Goal: Task Accomplishment & Management: Complete application form

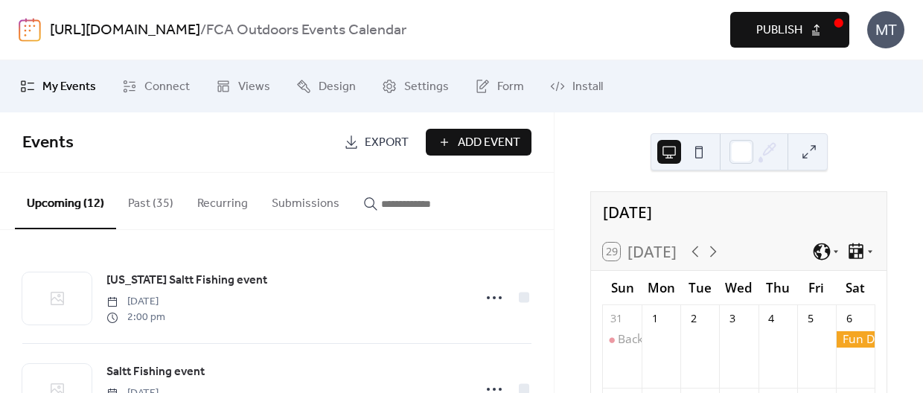
click at [791, 28] on span "Publish" at bounding box center [779, 31] width 46 height 18
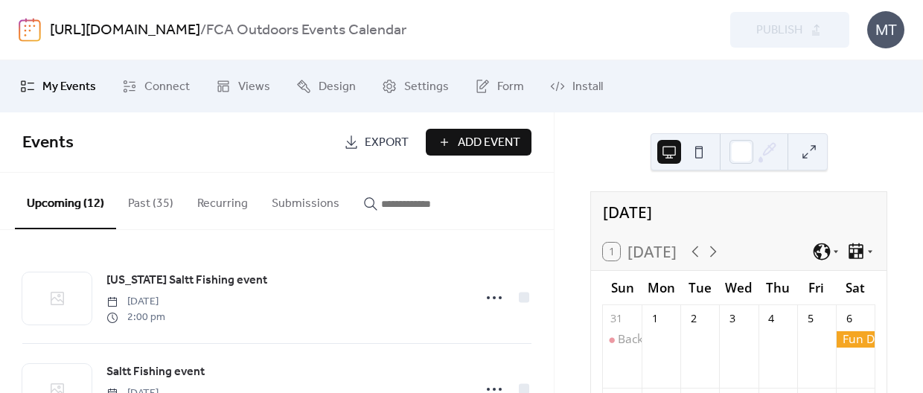
click at [478, 139] on span "Add Event" at bounding box center [489, 143] width 63 height 18
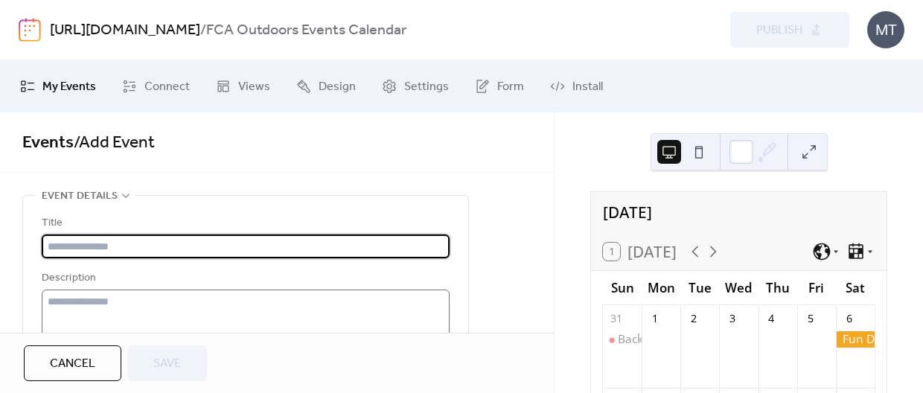
scroll to position [41, 0]
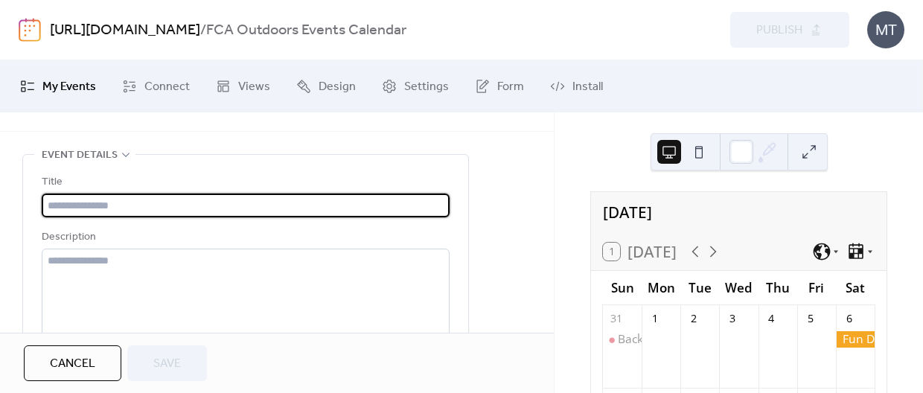
click at [93, 206] on input "text" at bounding box center [246, 206] width 408 height 24
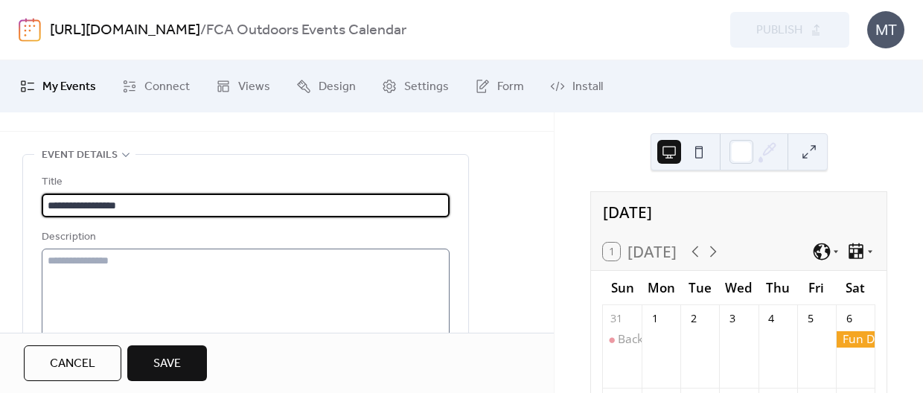
type input "**********"
click at [60, 265] on textarea at bounding box center [246, 305] width 408 height 113
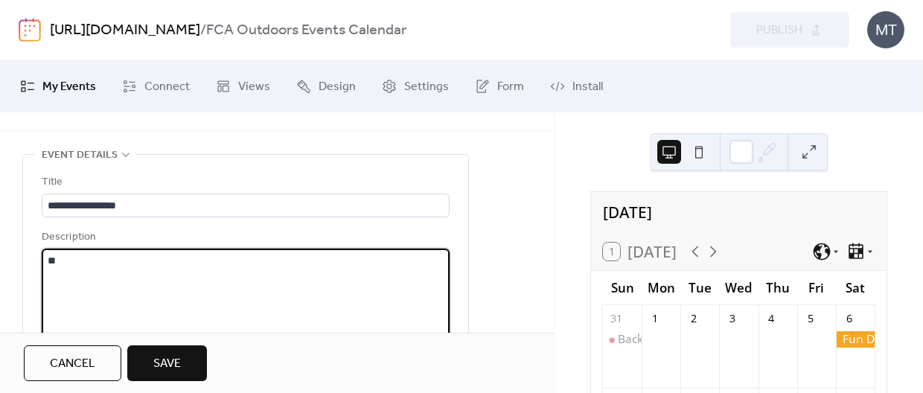
type textarea "*"
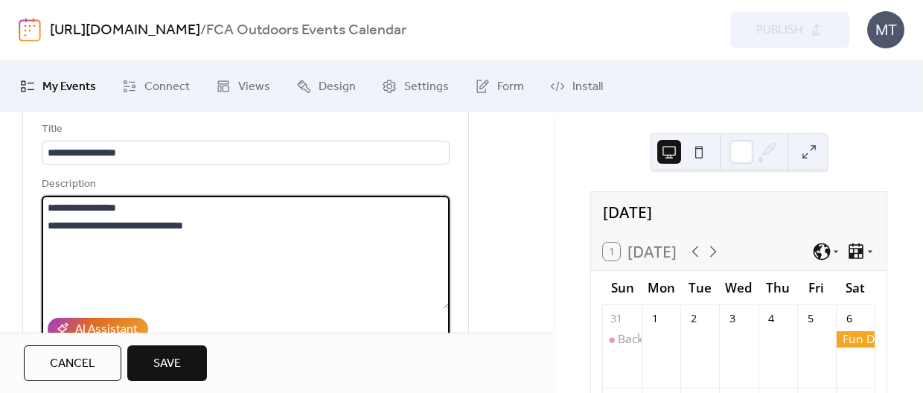
scroll to position [105, 0]
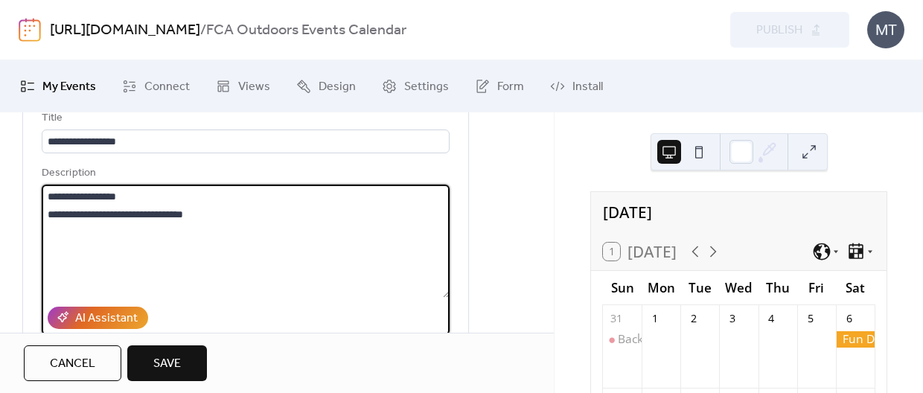
click at [49, 196] on textarea "**********" at bounding box center [246, 241] width 408 height 113
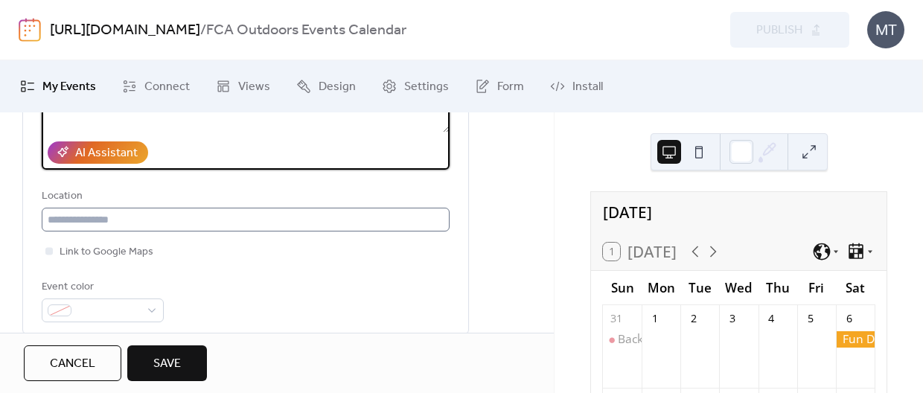
scroll to position [306, 0]
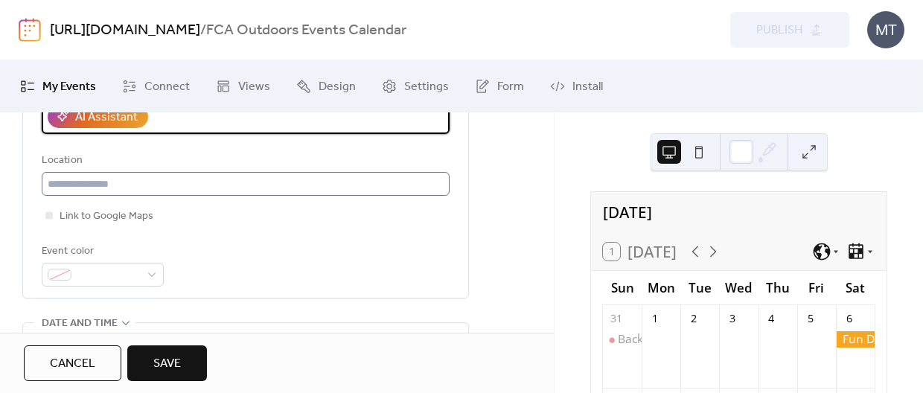
type textarea "**********"
click at [86, 189] on input "text" at bounding box center [246, 184] width 408 height 24
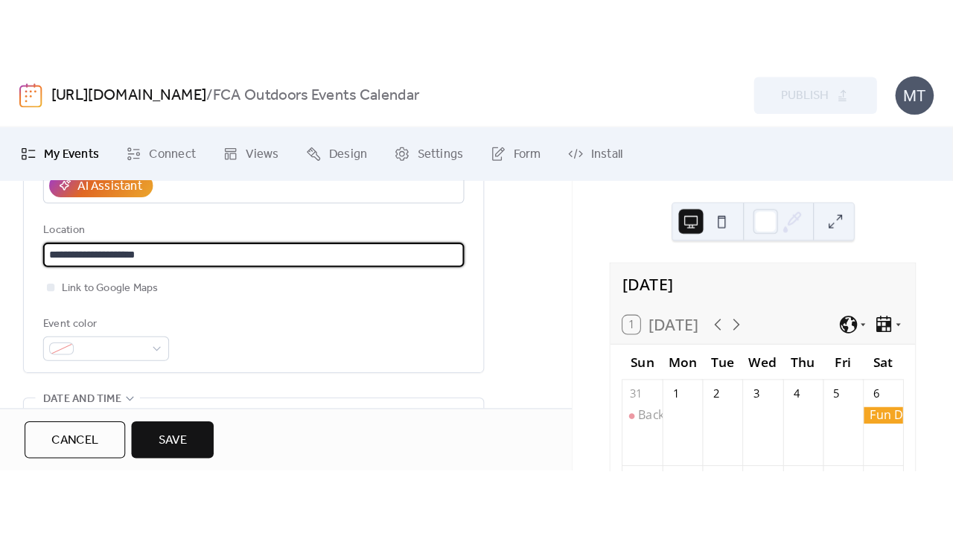
scroll to position [362, 0]
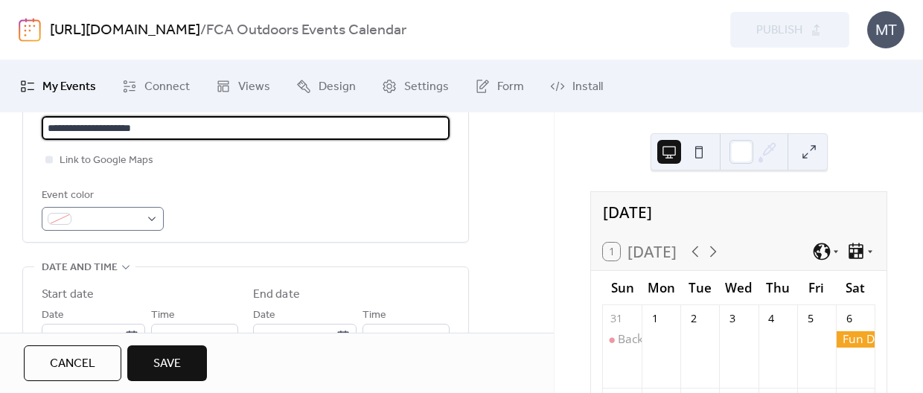
type input "**********"
click at [112, 224] on span at bounding box center [108, 220] width 63 height 18
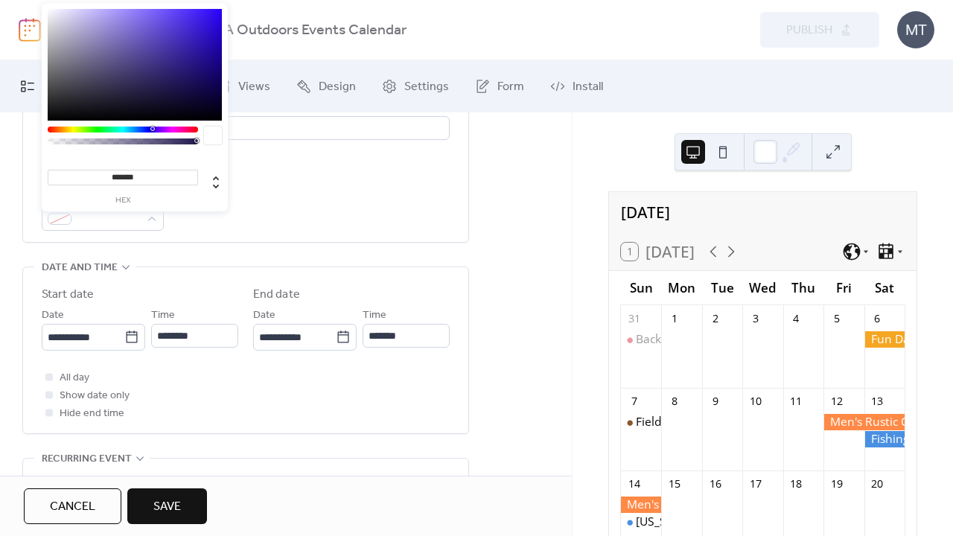
click at [307, 220] on div "Event color" at bounding box center [246, 209] width 408 height 44
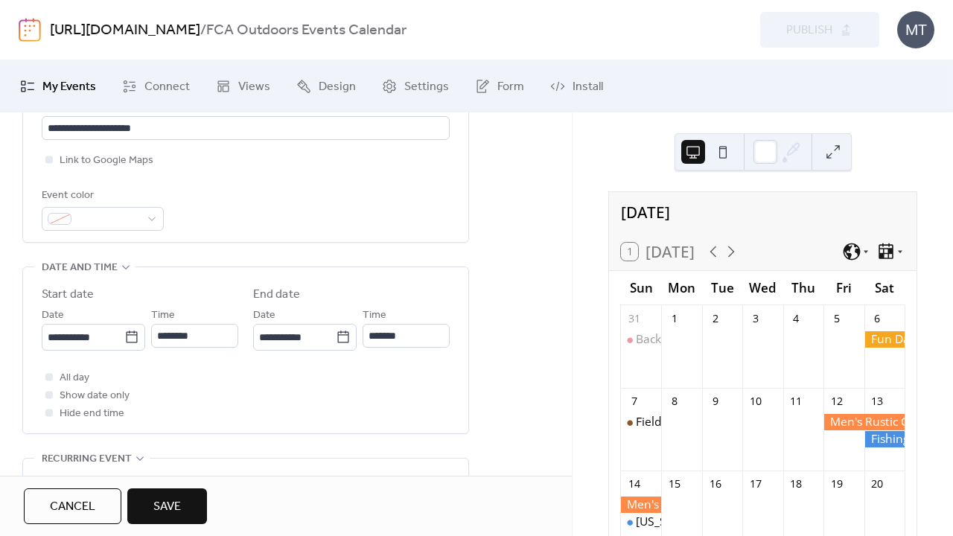
click at [129, 205] on div "Event color" at bounding box center [101, 196] width 119 height 18
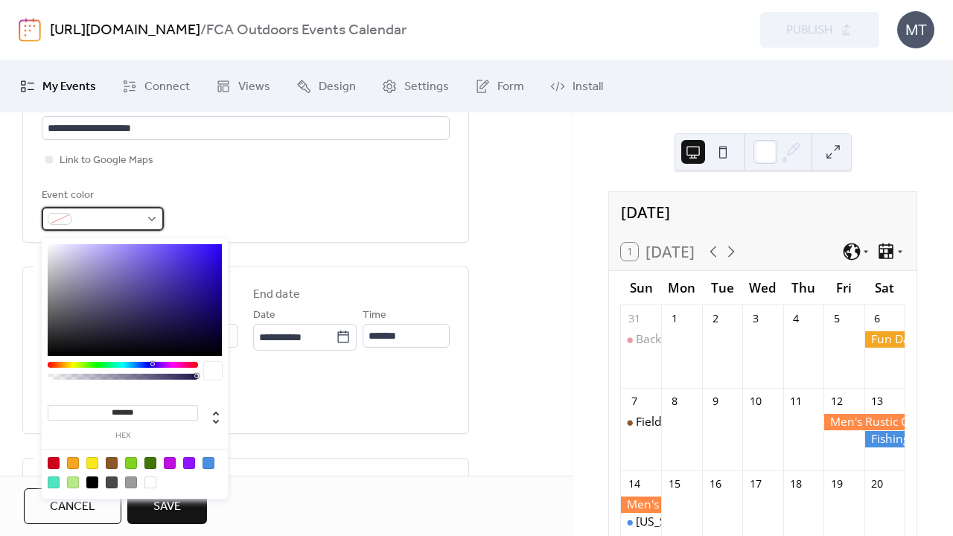
click at [148, 231] on div at bounding box center [103, 219] width 122 height 24
click at [153, 392] on div at bounding box center [150, 463] width 12 height 12
type input "*******"
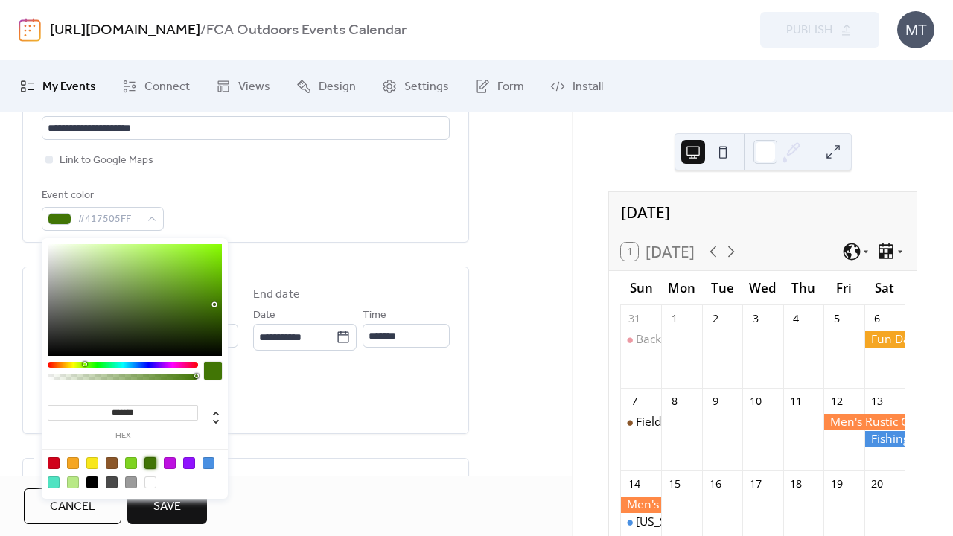
click at [339, 392] on div "All day Show date only Hide end time" at bounding box center [246, 395] width 408 height 54
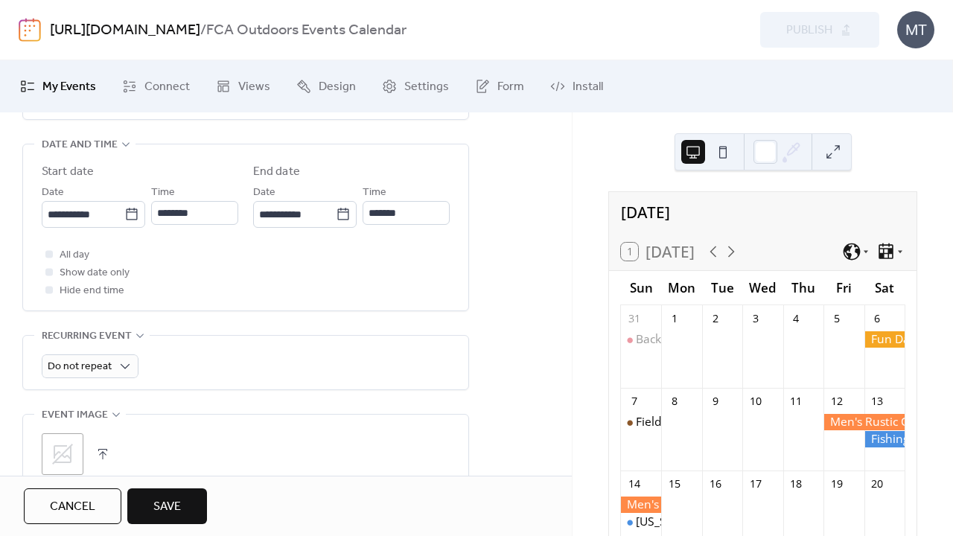
scroll to position [484, 0]
click at [124, 223] on icon at bounding box center [131, 215] width 15 height 15
click at [124, 224] on input "**********" at bounding box center [83, 215] width 83 height 24
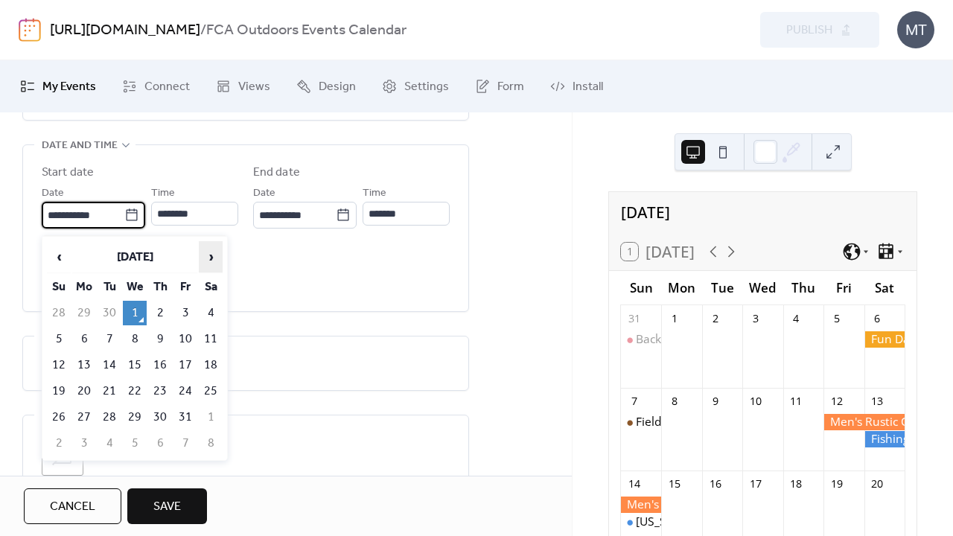
click at [211, 258] on span "›" at bounding box center [211, 257] width 22 height 30
click at [185, 308] on td "5" at bounding box center [185, 313] width 24 height 25
type input "**********"
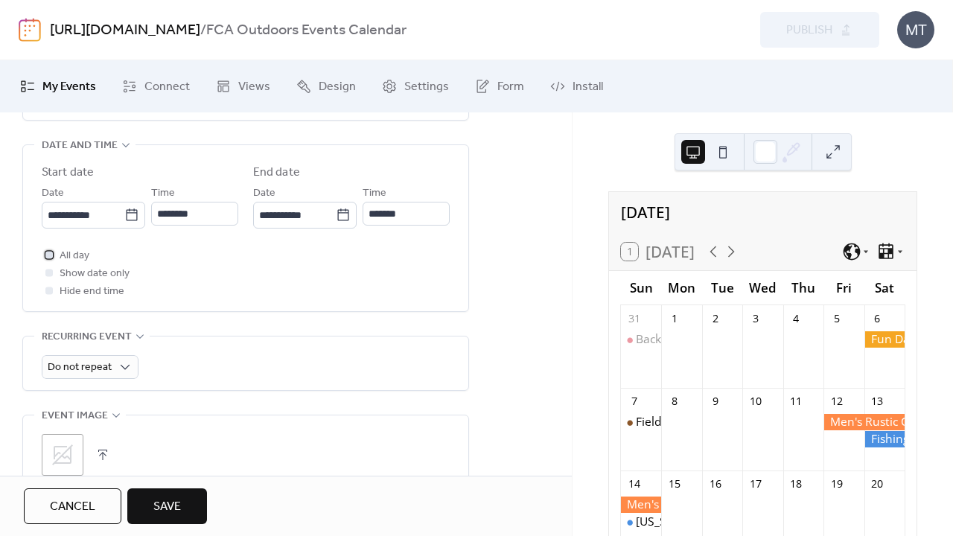
click at [49, 258] on div at bounding box center [48, 254] width 7 height 7
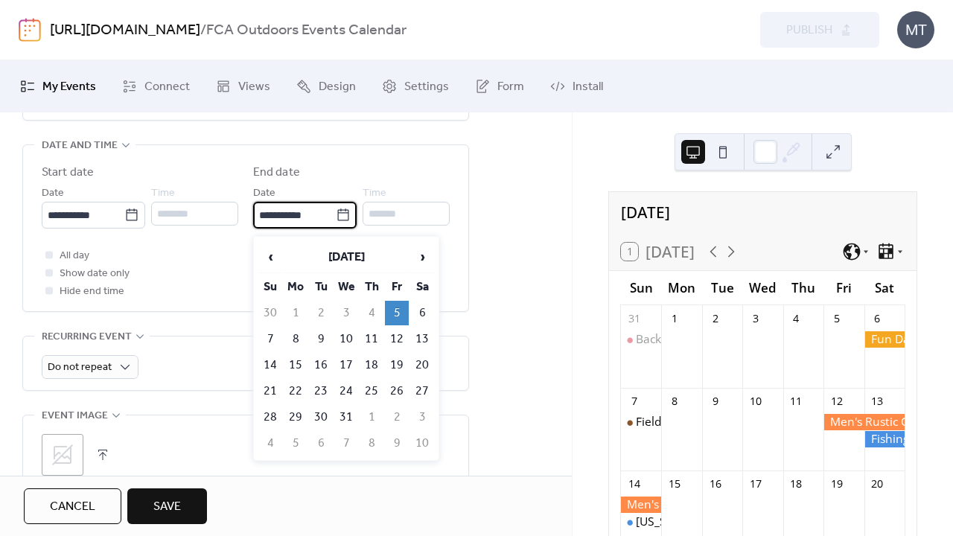
click at [297, 221] on input "**********" at bounding box center [294, 215] width 83 height 24
click at [269, 335] on td "7" at bounding box center [270, 339] width 24 height 25
type input "**********"
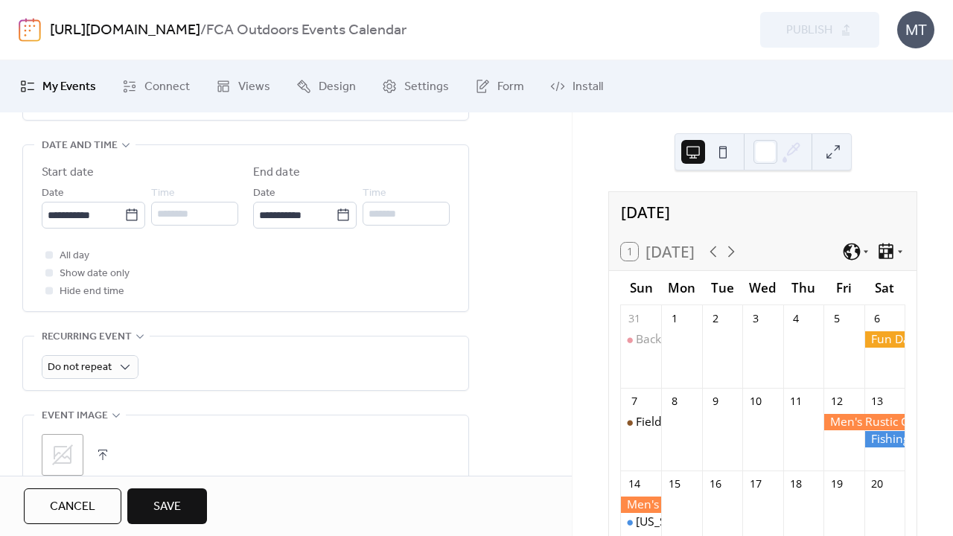
click at [226, 296] on div "All day Show date only Hide end time" at bounding box center [246, 273] width 408 height 54
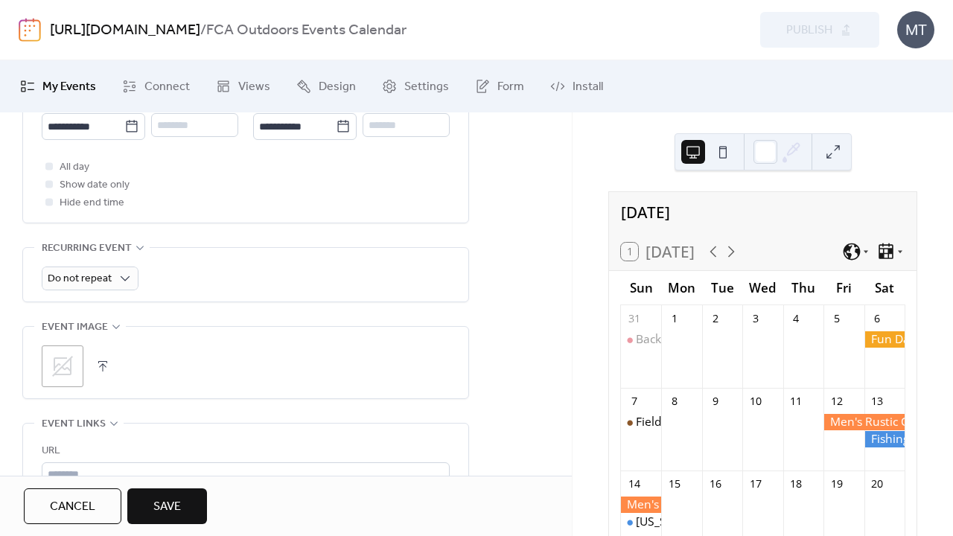
click at [57, 360] on icon at bounding box center [63, 366] width 24 height 24
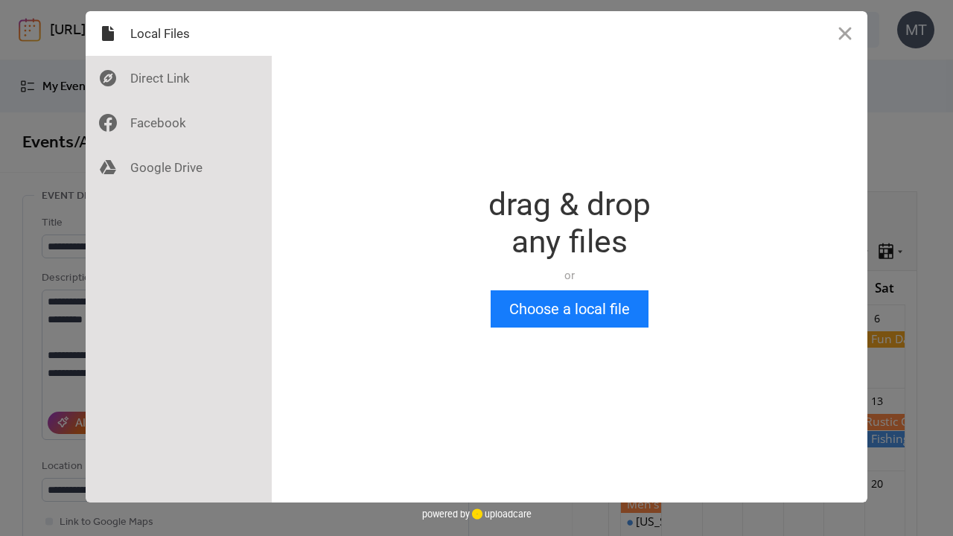
scroll to position [0, 0]
click at [599, 300] on button "Choose a local file" at bounding box center [570, 308] width 158 height 37
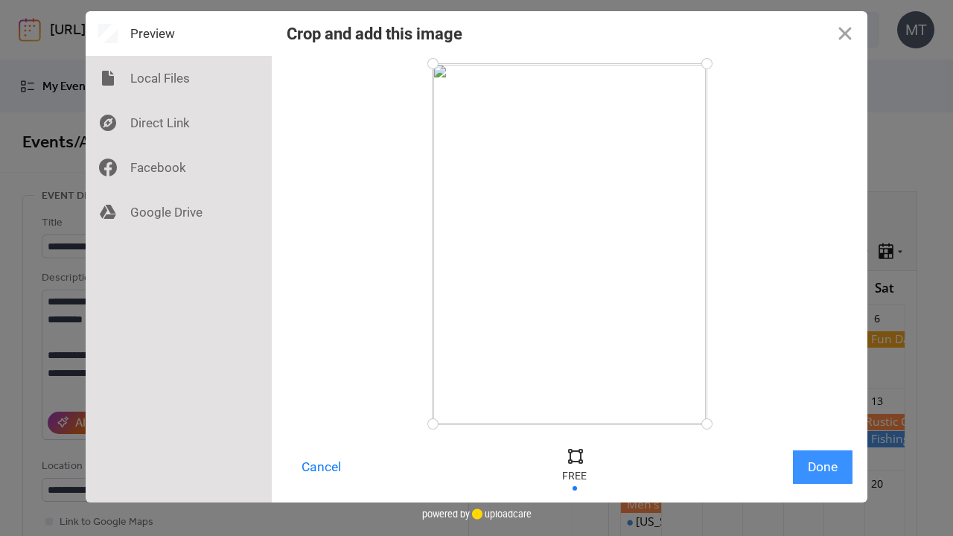
click at [814, 392] on button "Done" at bounding box center [823, 466] width 60 height 33
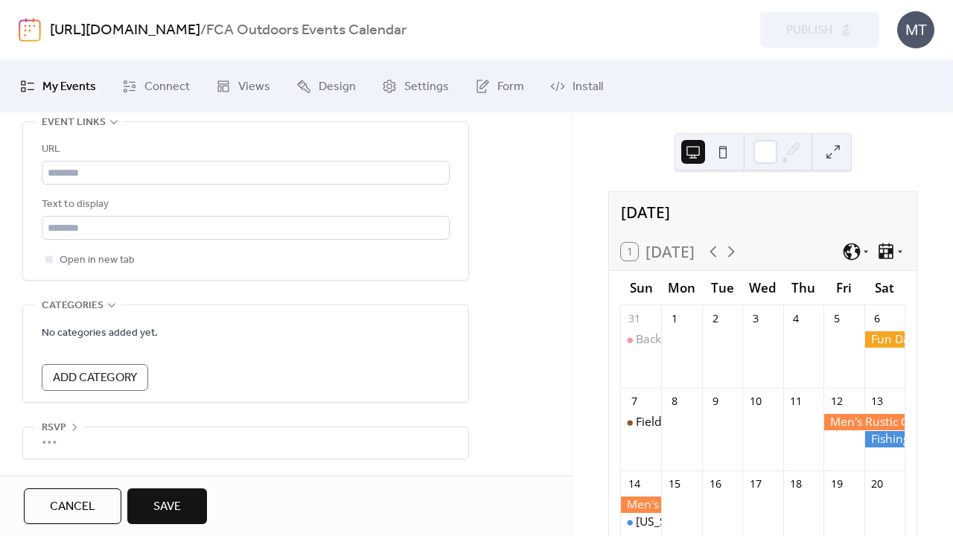
scroll to position [882, 0]
click at [181, 392] on span "Save" at bounding box center [167, 507] width 28 height 18
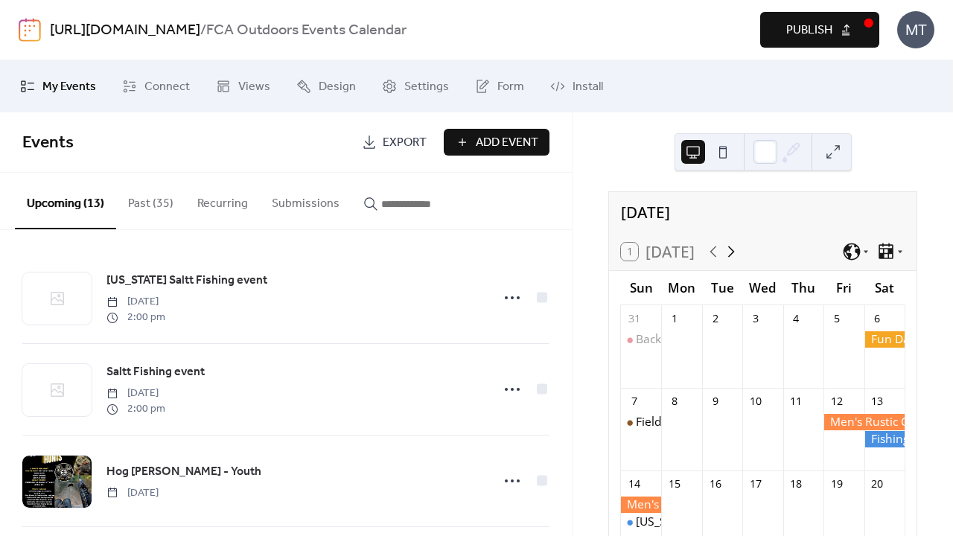
click at [735, 246] on icon at bounding box center [731, 251] width 7 height 11
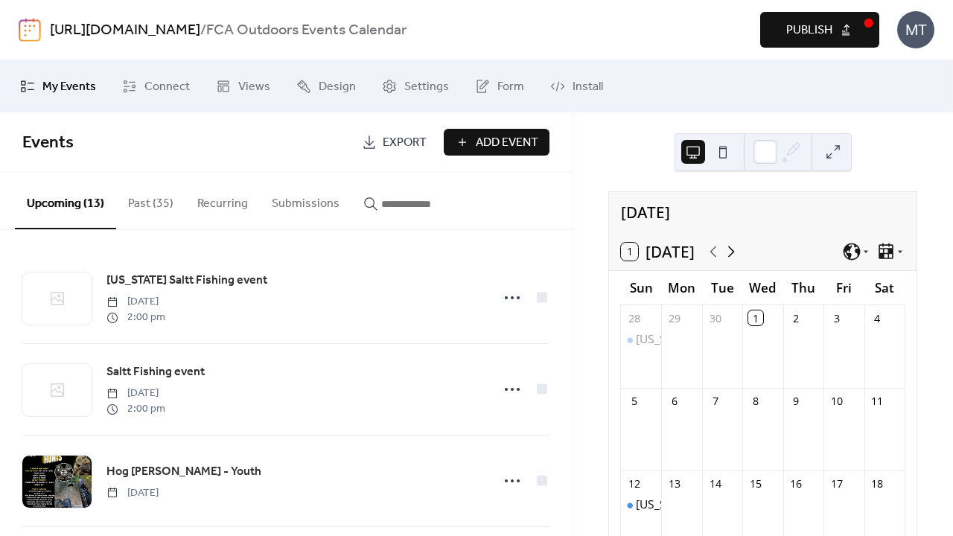
click at [735, 246] on icon at bounding box center [731, 251] width 7 height 11
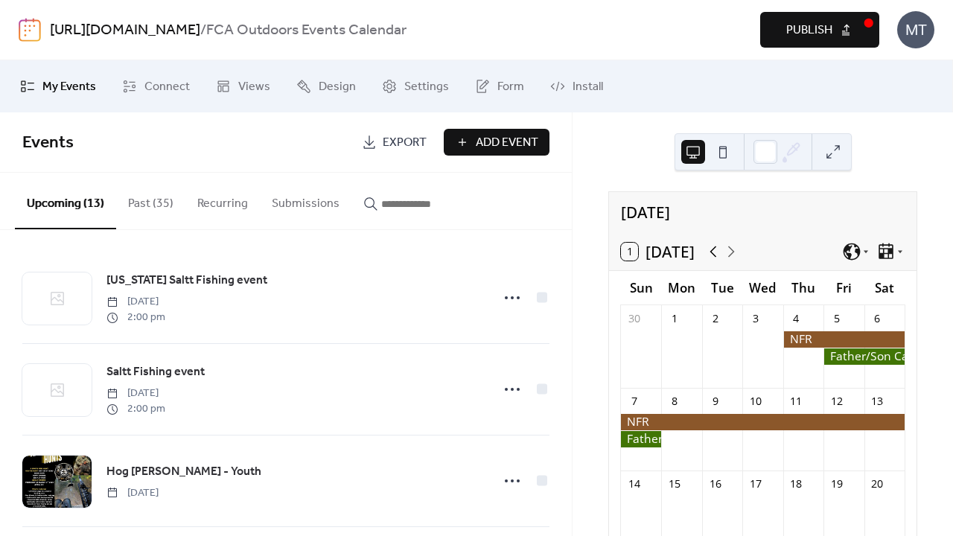
click at [714, 243] on icon at bounding box center [713, 252] width 18 height 18
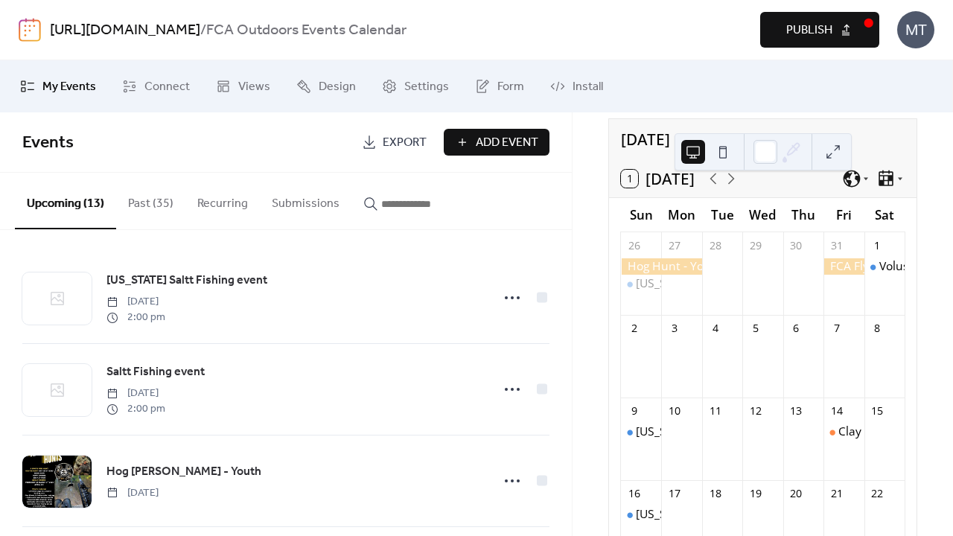
scroll to position [14, 0]
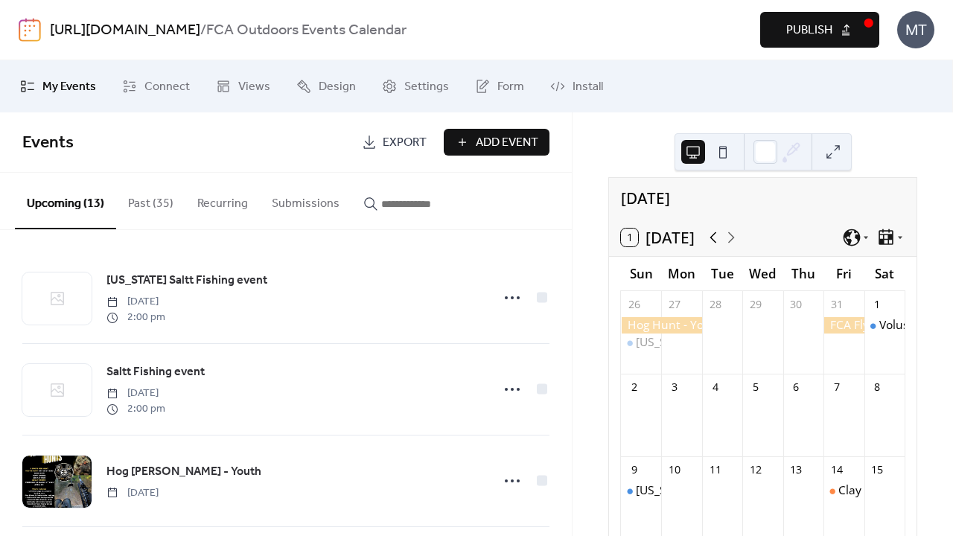
click at [715, 232] on icon at bounding box center [713, 238] width 18 height 18
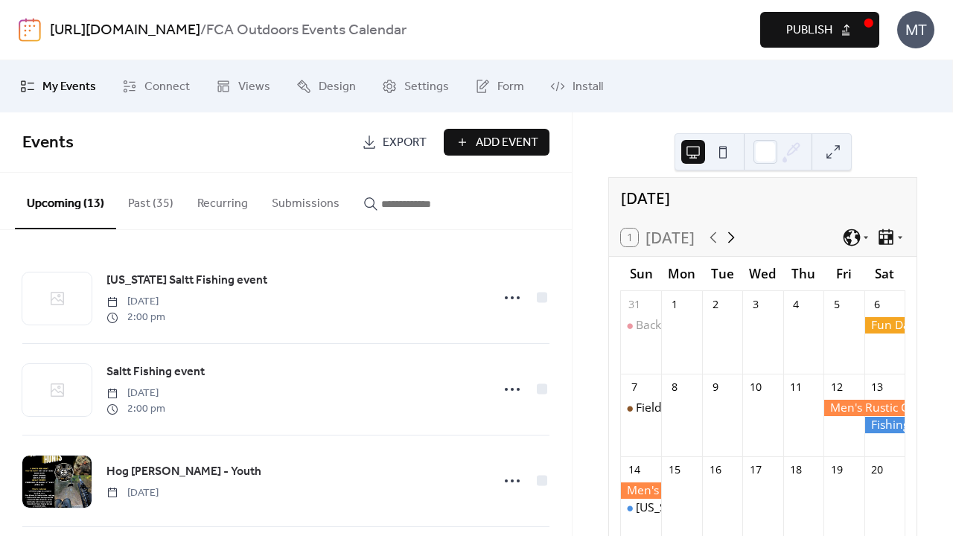
click at [735, 232] on icon at bounding box center [731, 237] width 7 height 11
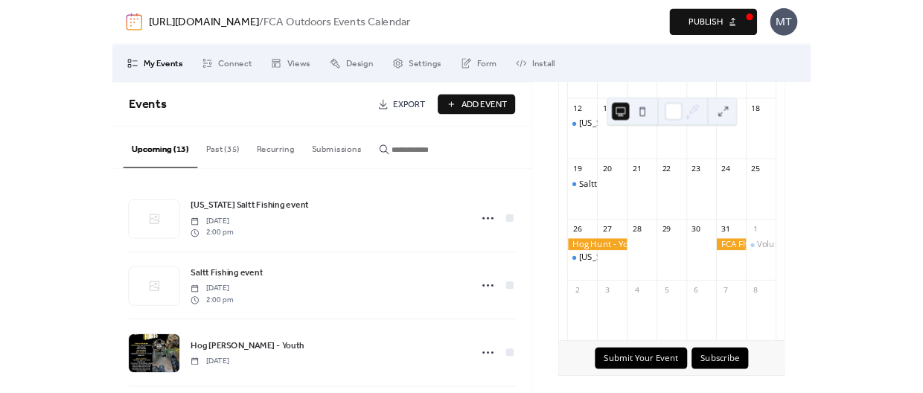
scroll to position [339, 0]
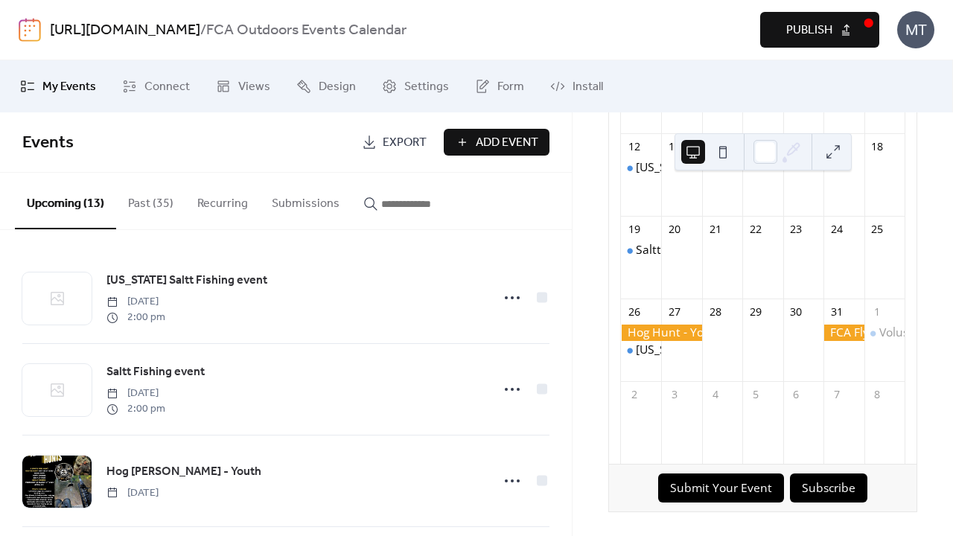
click at [805, 24] on span "Publish" at bounding box center [809, 31] width 46 height 18
